Goal: Entertainment & Leisure: Consume media (video, audio)

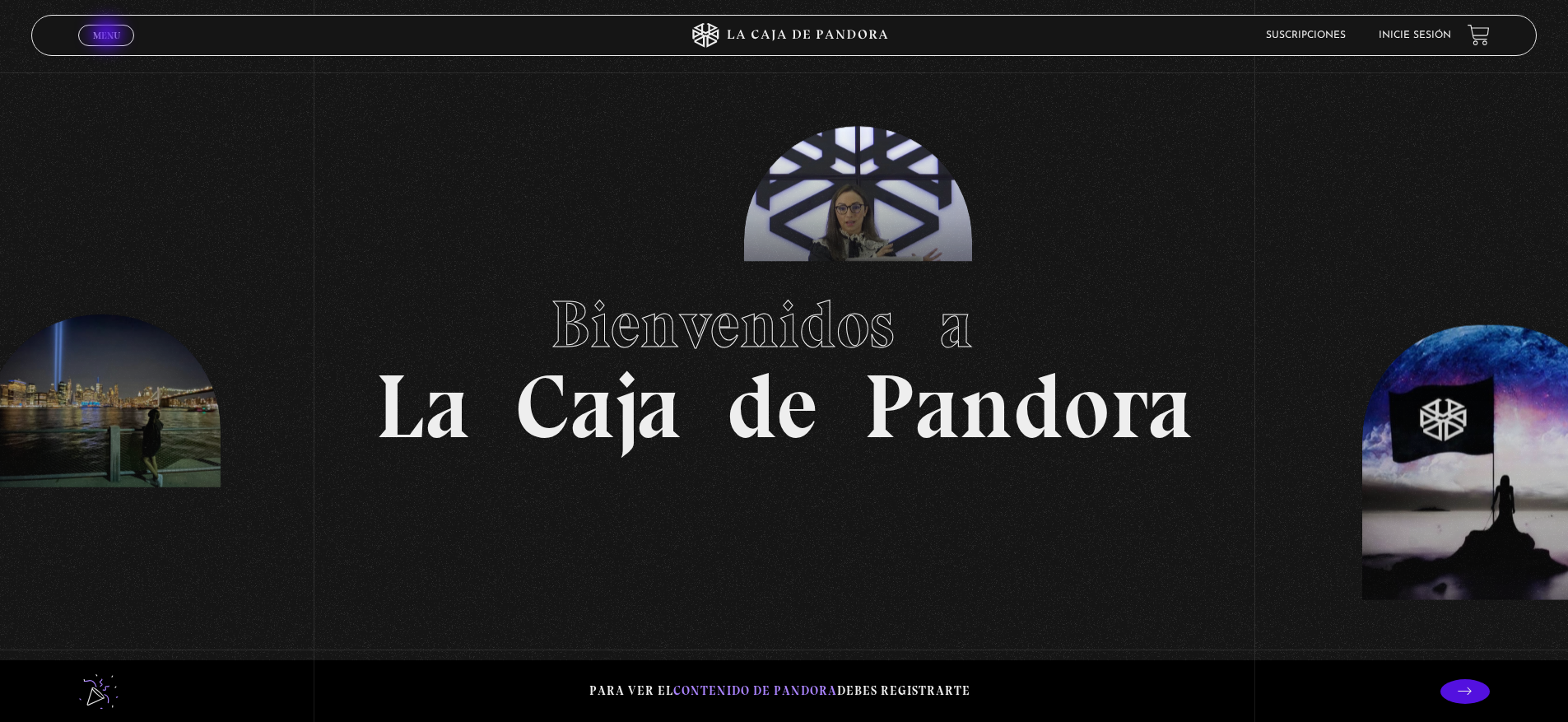
click at [108, 35] on span "Menu" at bounding box center [106, 35] width 28 height 10
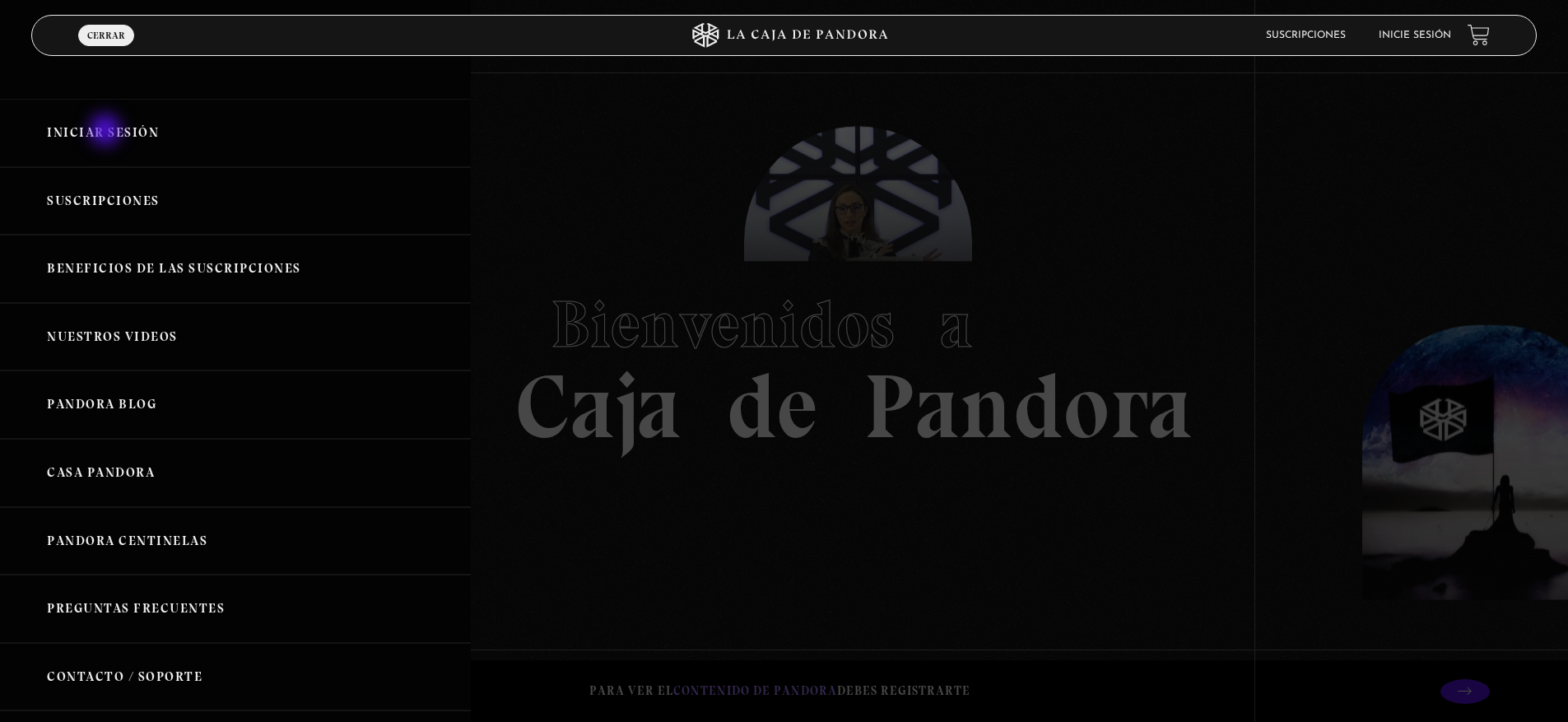
click at [107, 132] on link "Iniciar Sesión" at bounding box center [236, 133] width 471 height 68
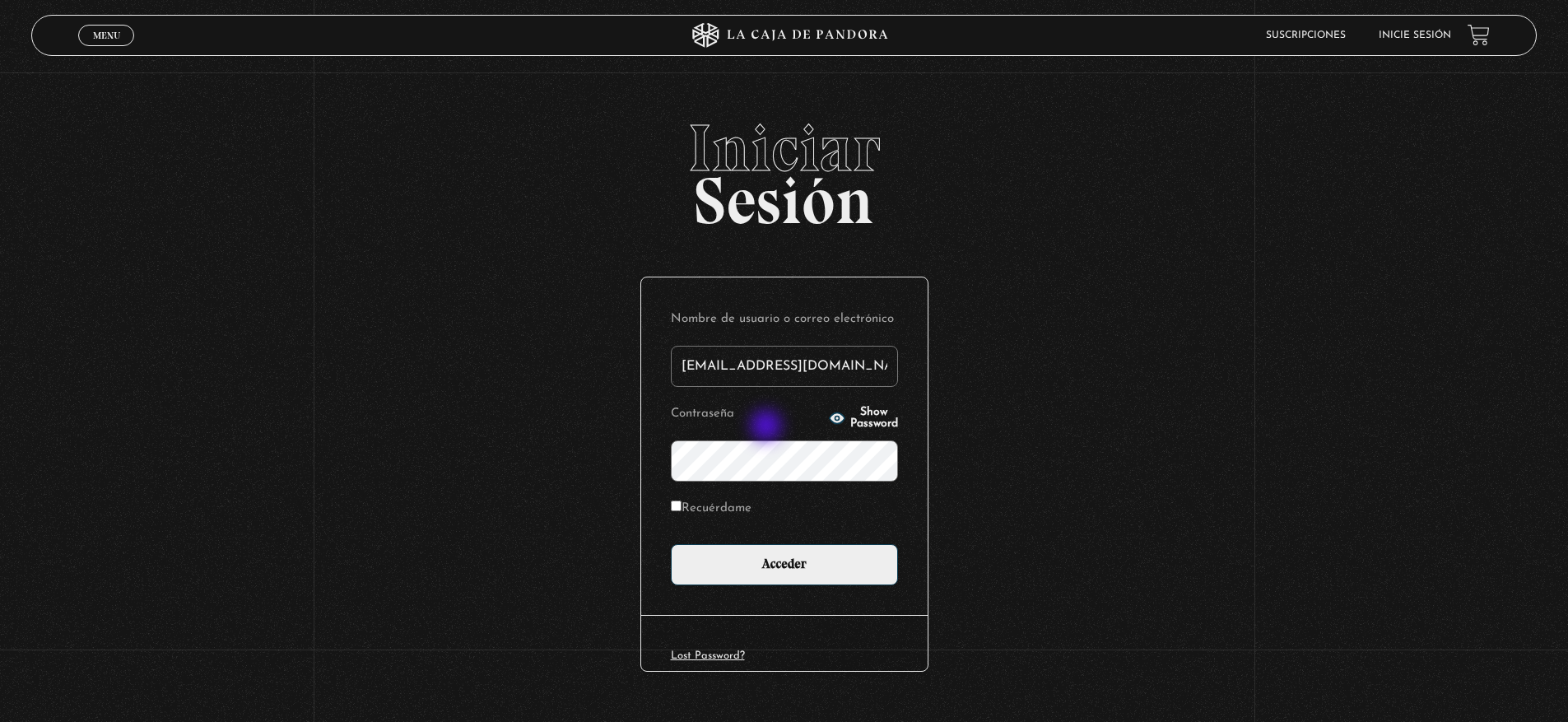
click at [768, 428] on p "Contraseña Show Password" at bounding box center [784, 442] width 227 height 80
type input "boutiqueshalom20@gmail.com"
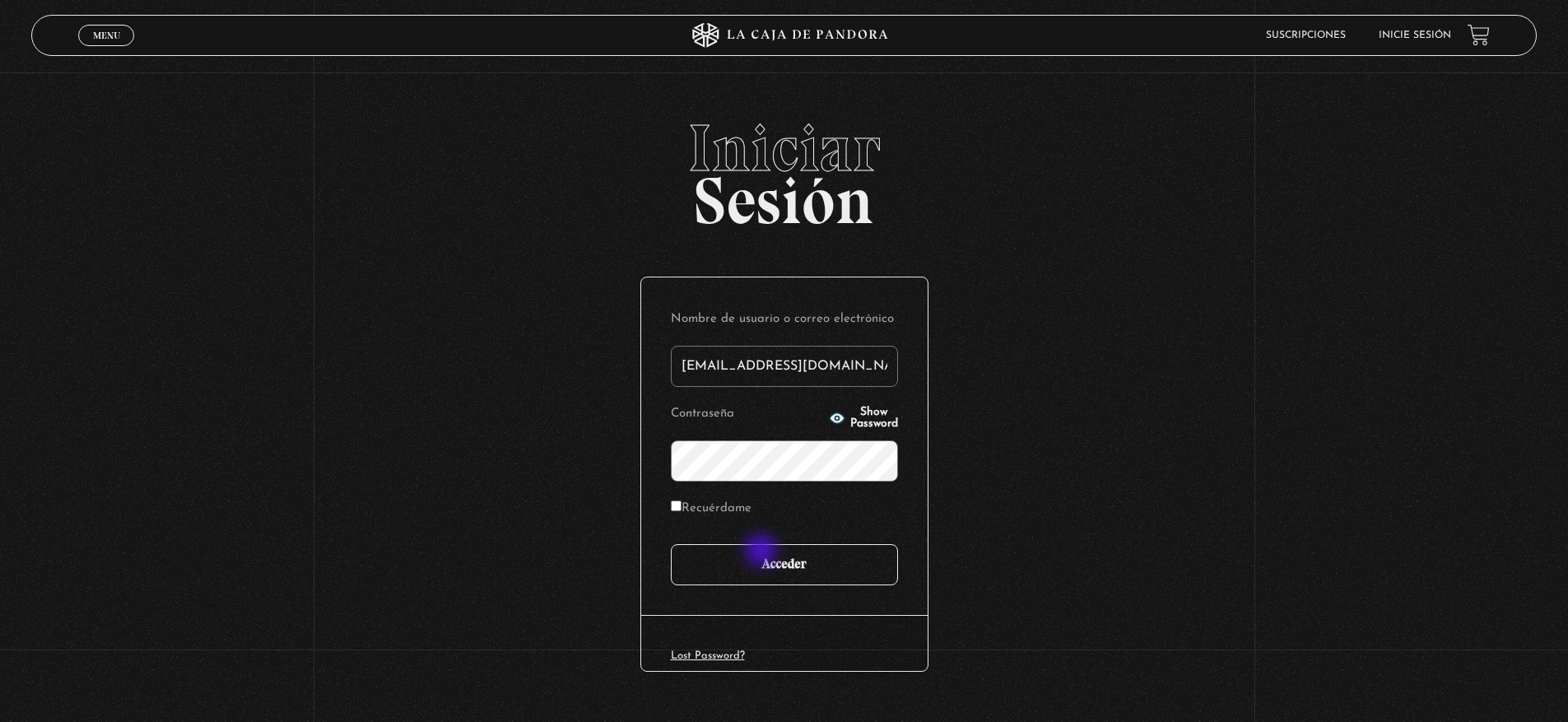
click at [763, 552] on input "Acceder" at bounding box center [784, 564] width 227 height 41
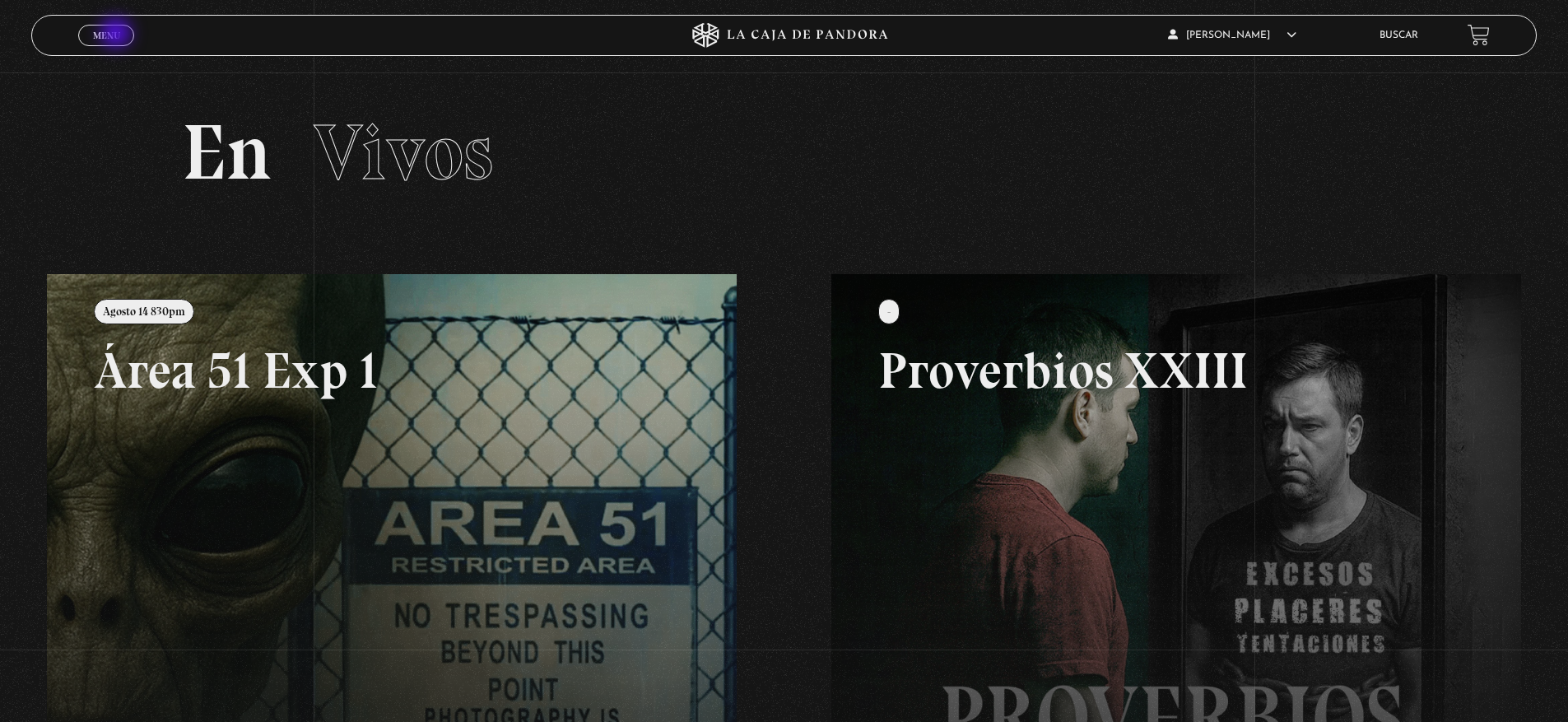
click at [116, 33] on span "Menu" at bounding box center [106, 35] width 28 height 10
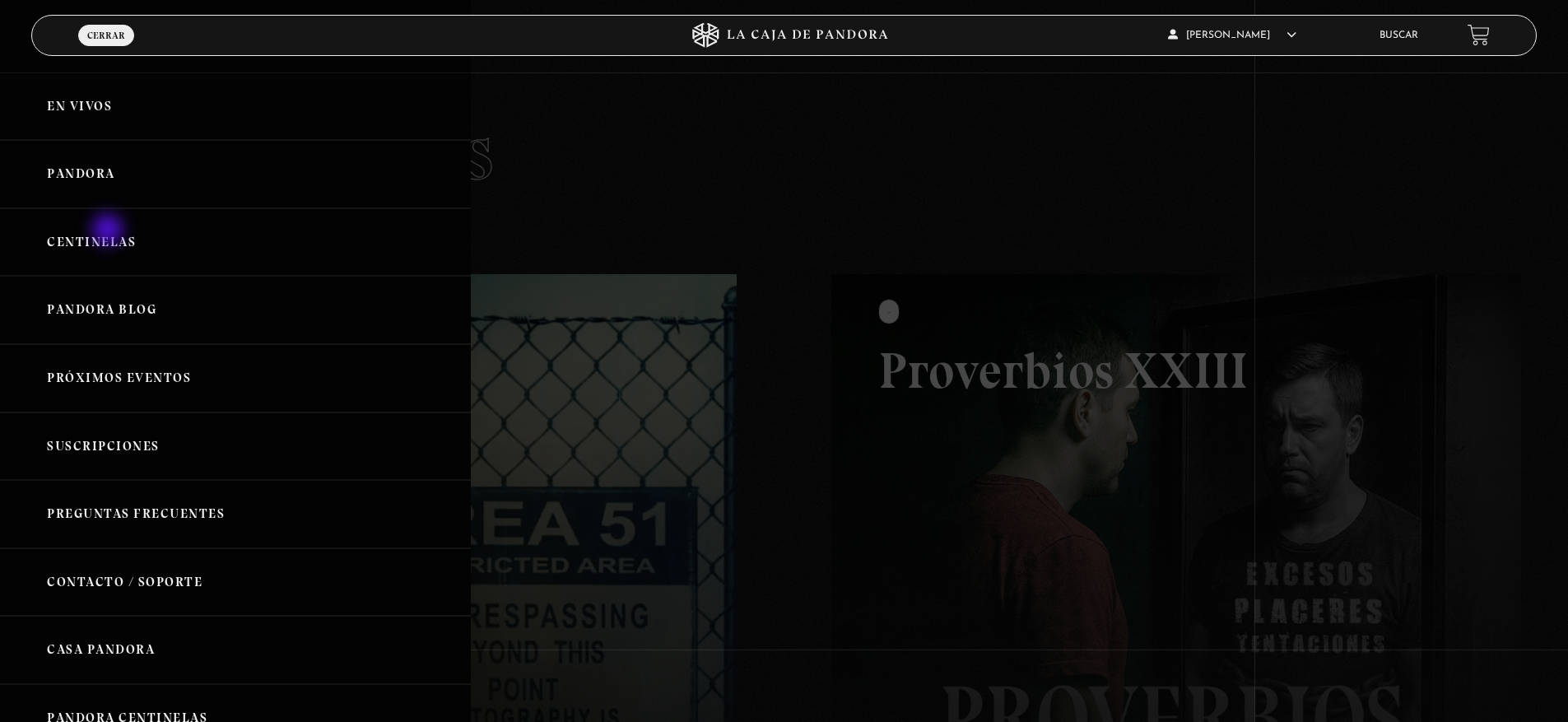
click at [109, 232] on link "Centinelas" at bounding box center [236, 242] width 471 height 68
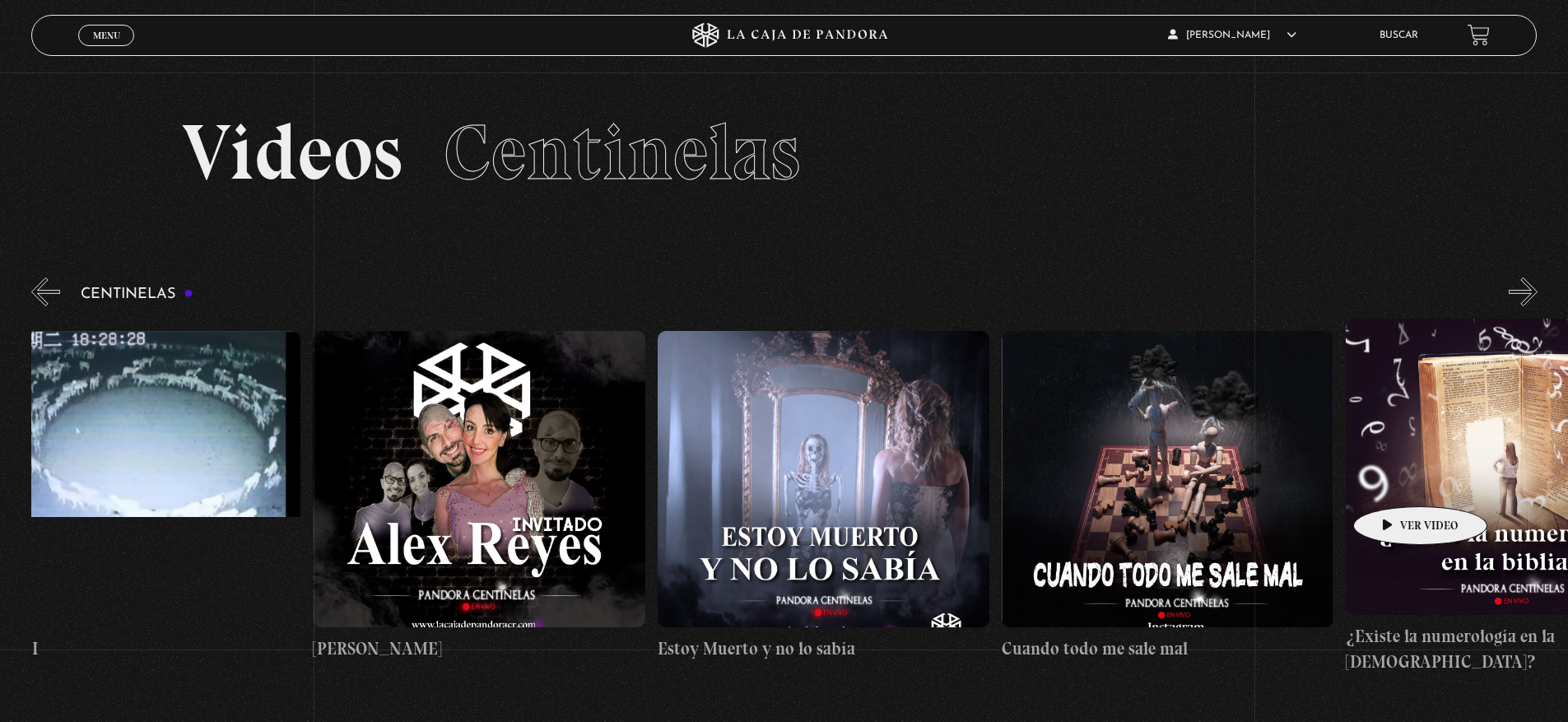
scroll to position [0, 17627]
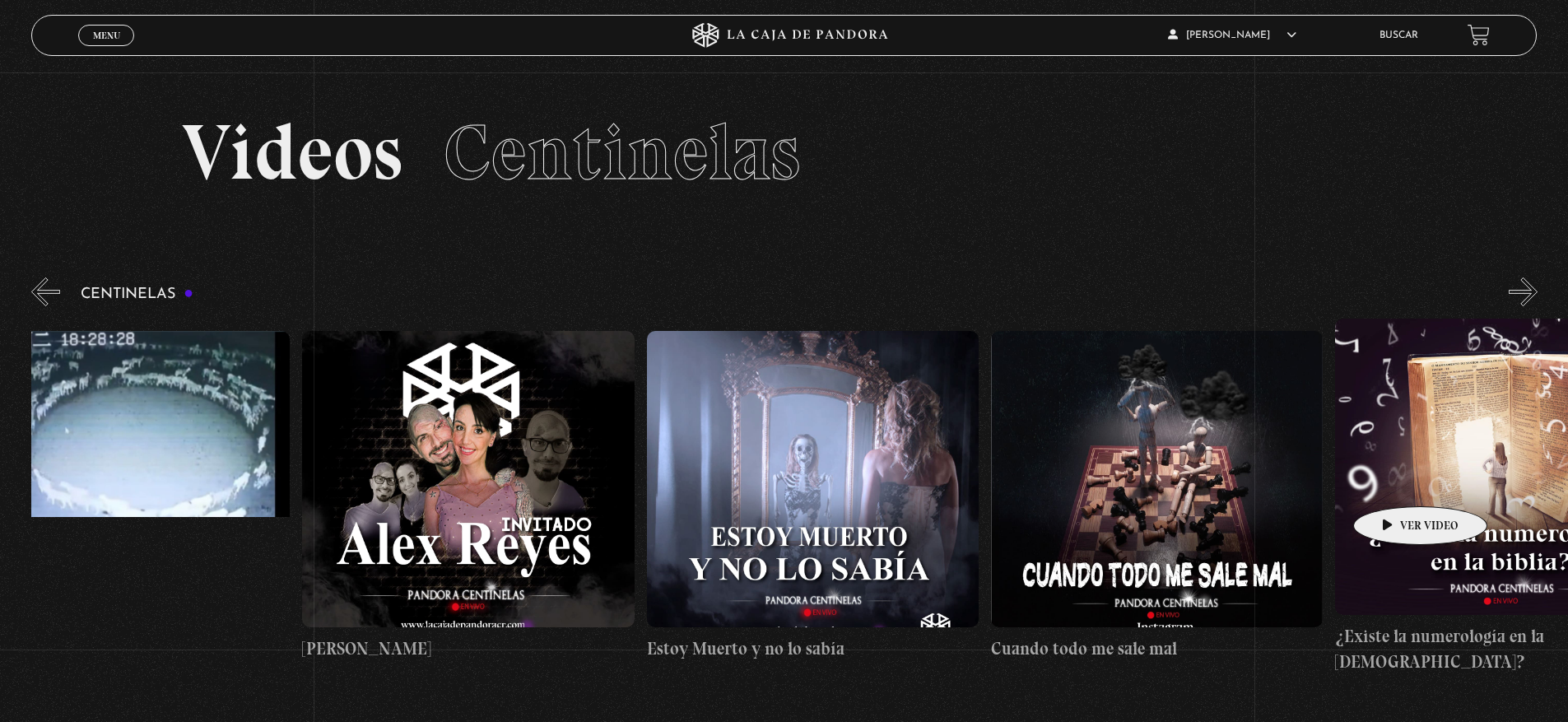
click at [782, 438] on figure at bounding box center [812, 479] width 331 height 296
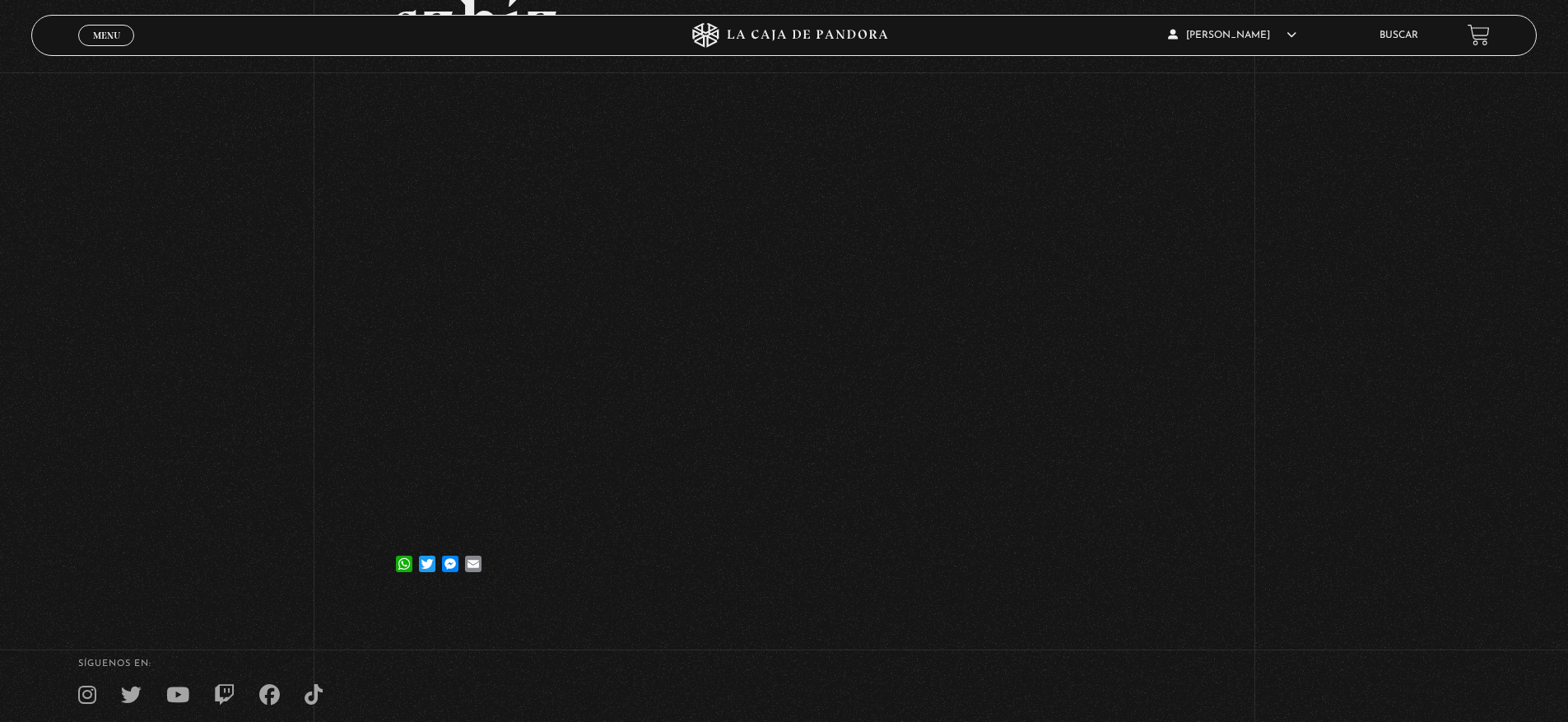
scroll to position [270, 0]
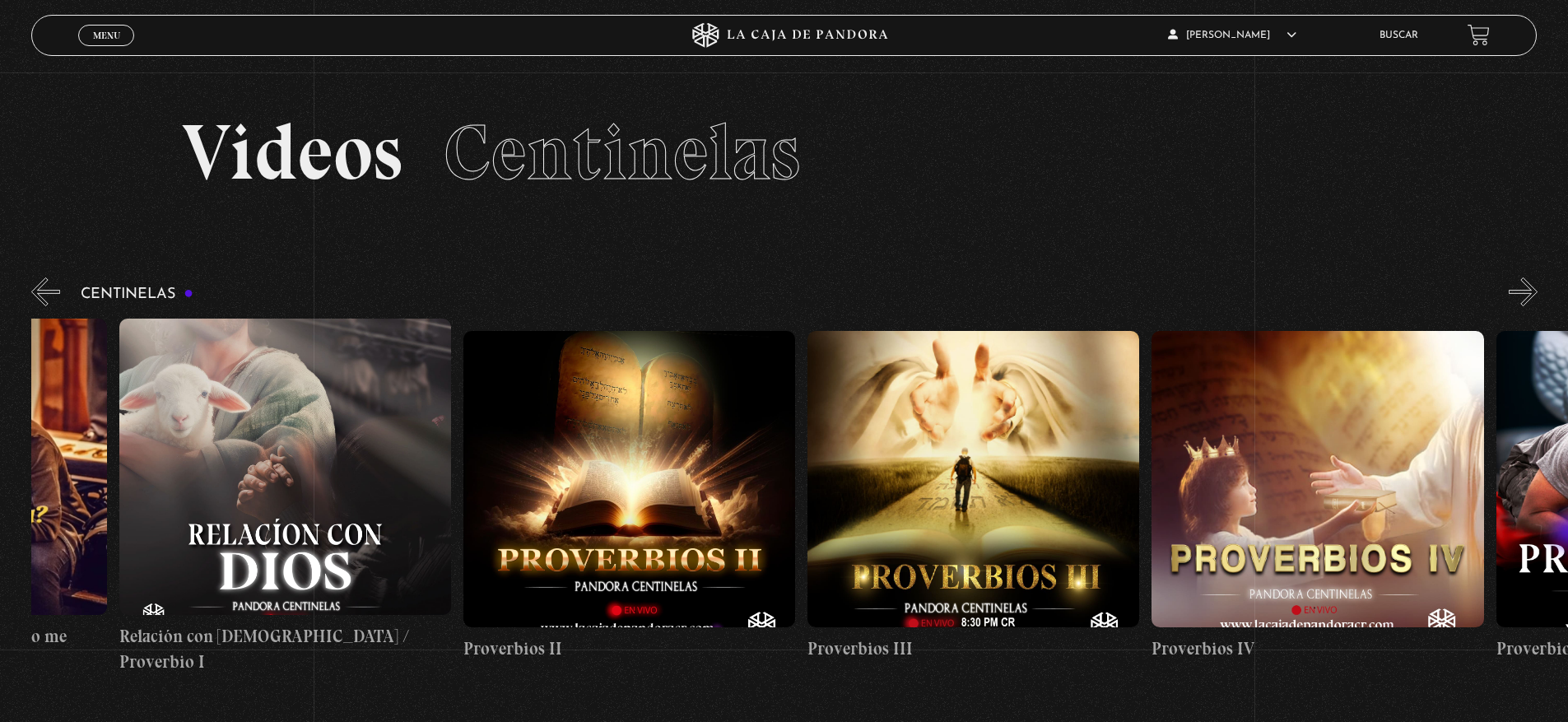
scroll to position [0, 1000]
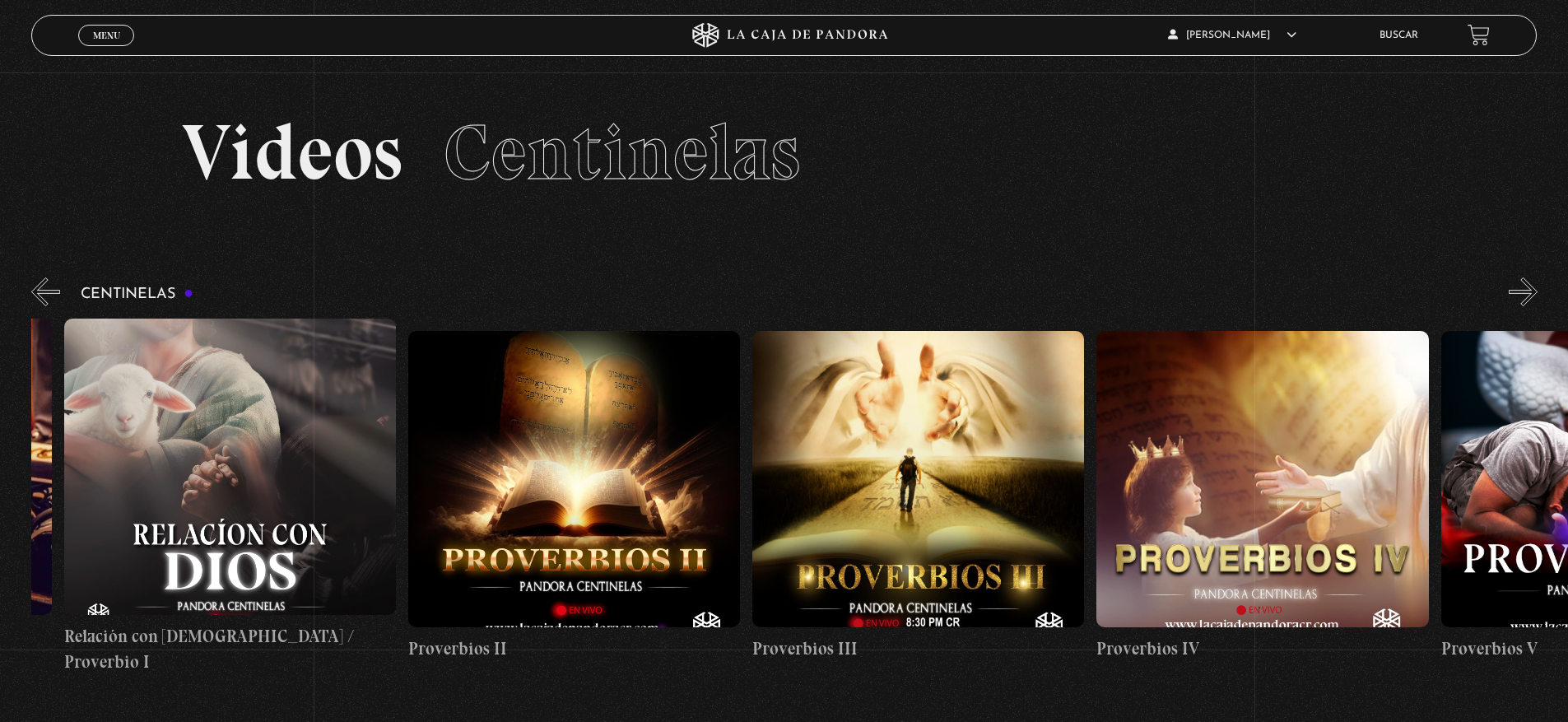
click at [867, 393] on figure at bounding box center [917, 479] width 331 height 296
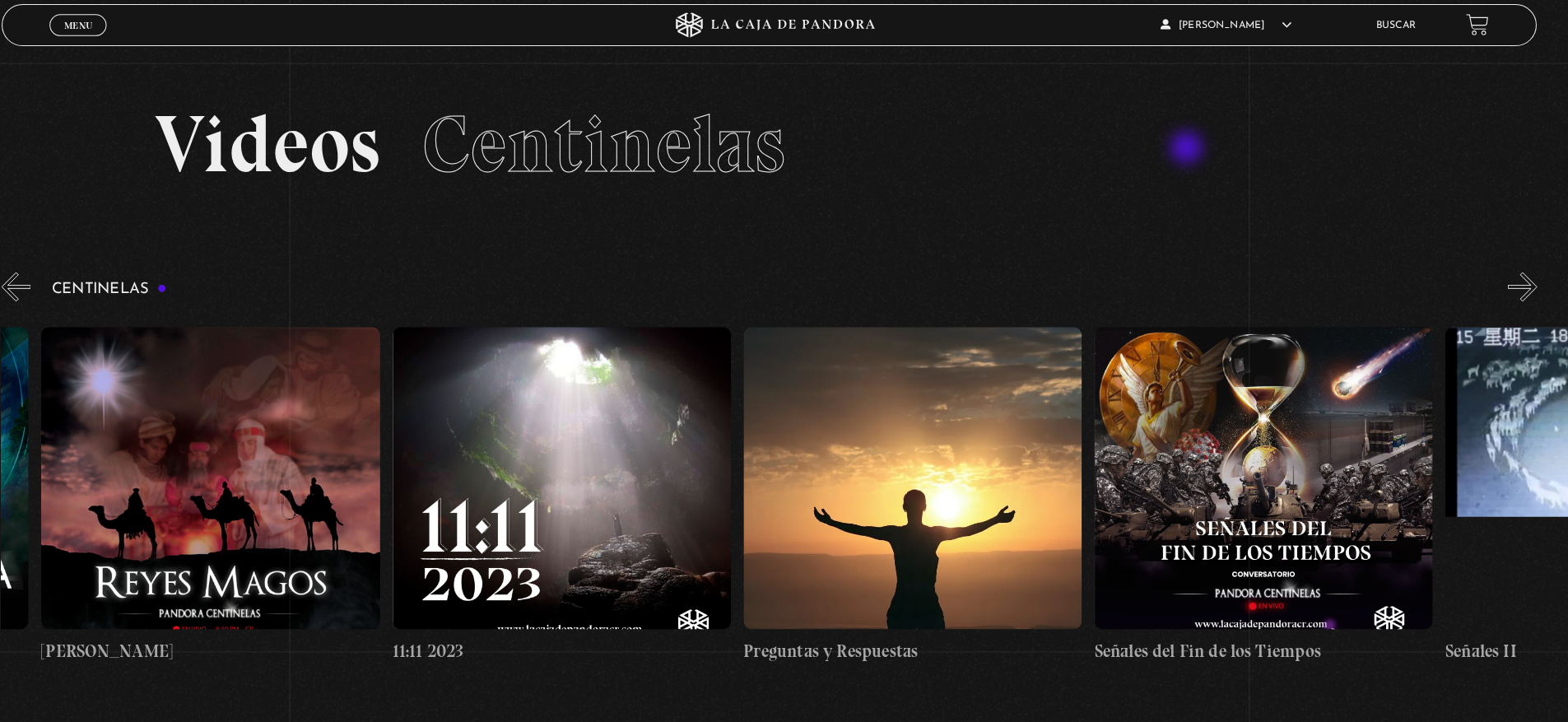
scroll to position [0, 16141]
click at [913, 451] on figure at bounding box center [922, 479] width 331 height 296
